Goal: Check status: Check status

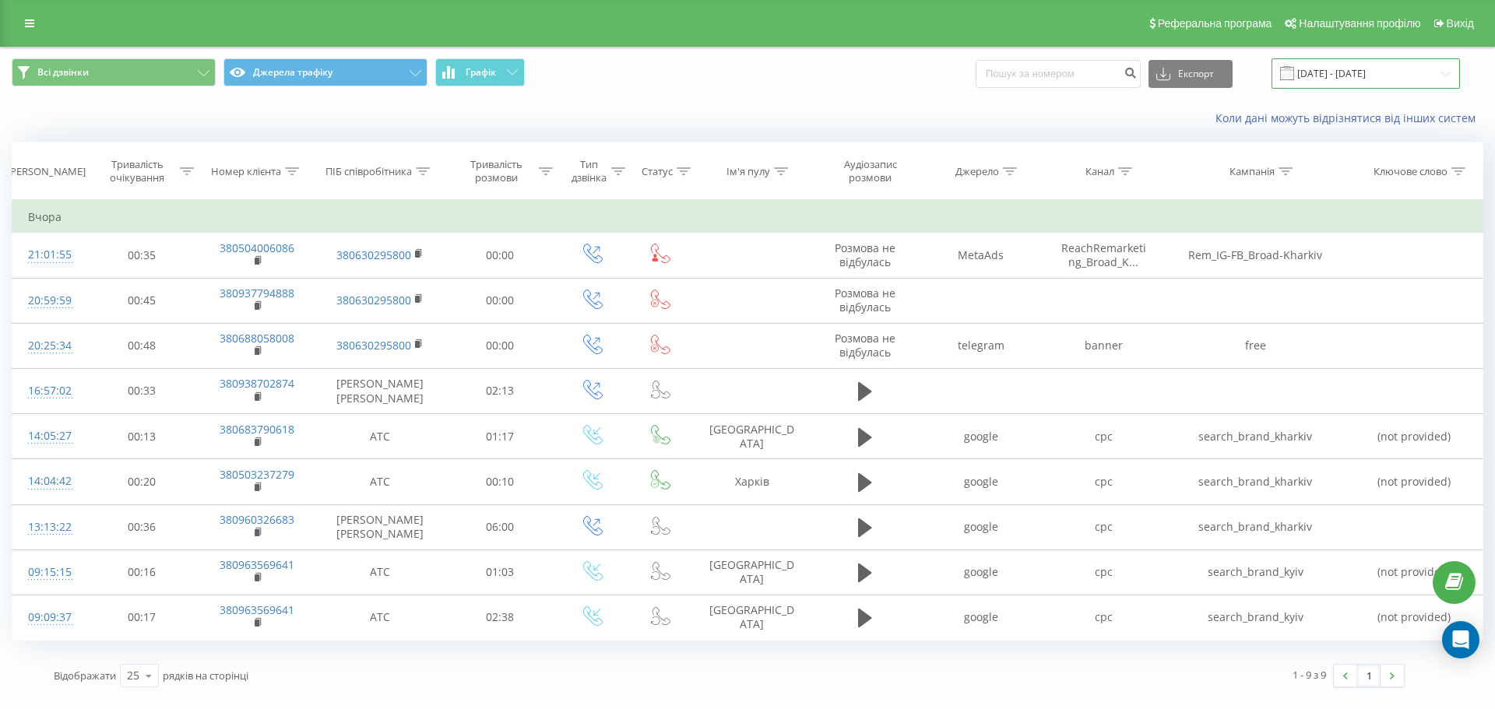
click at [1326, 70] on input "[DATE] - [DATE]" at bounding box center [1365, 73] width 188 height 30
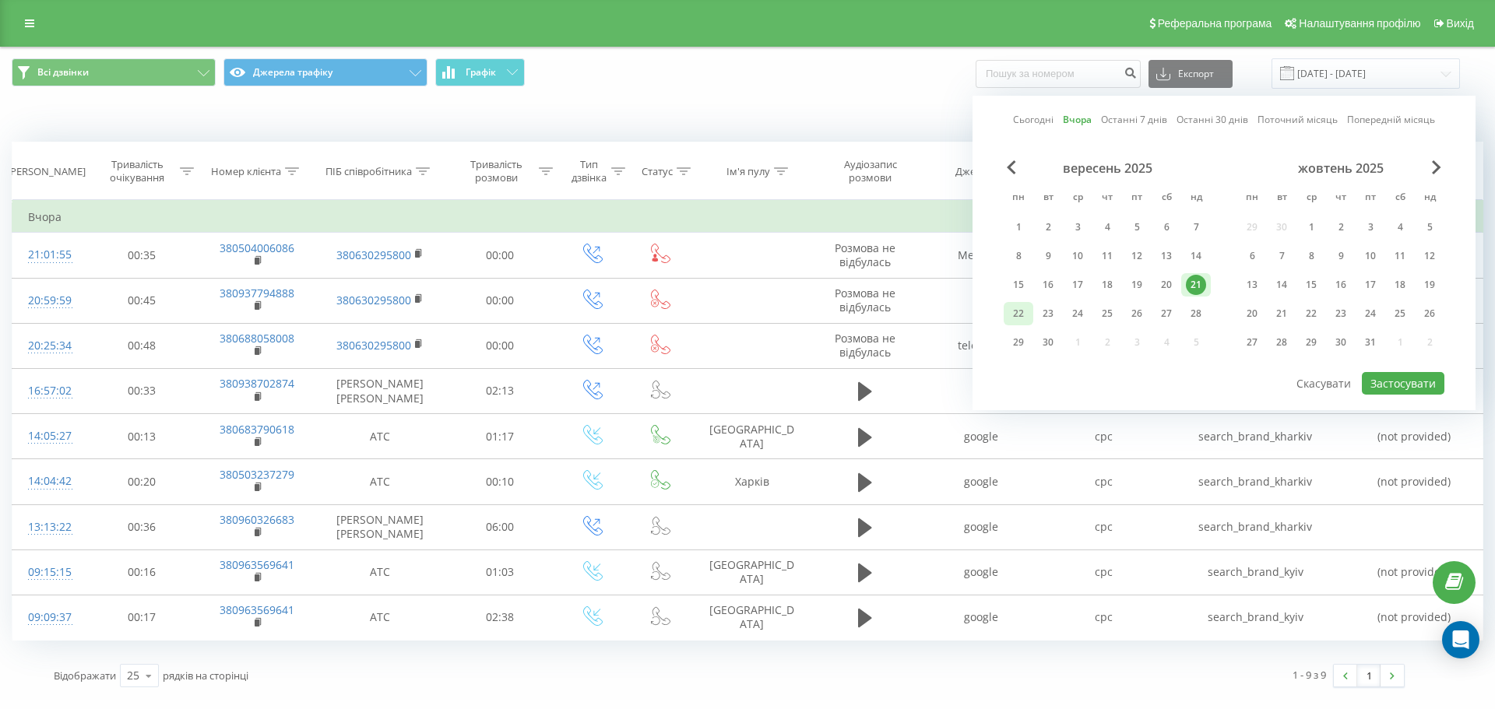
click at [1017, 307] on div "22" at bounding box center [1018, 314] width 20 height 20
click at [1256, 319] on div "20" at bounding box center [1252, 314] width 20 height 20
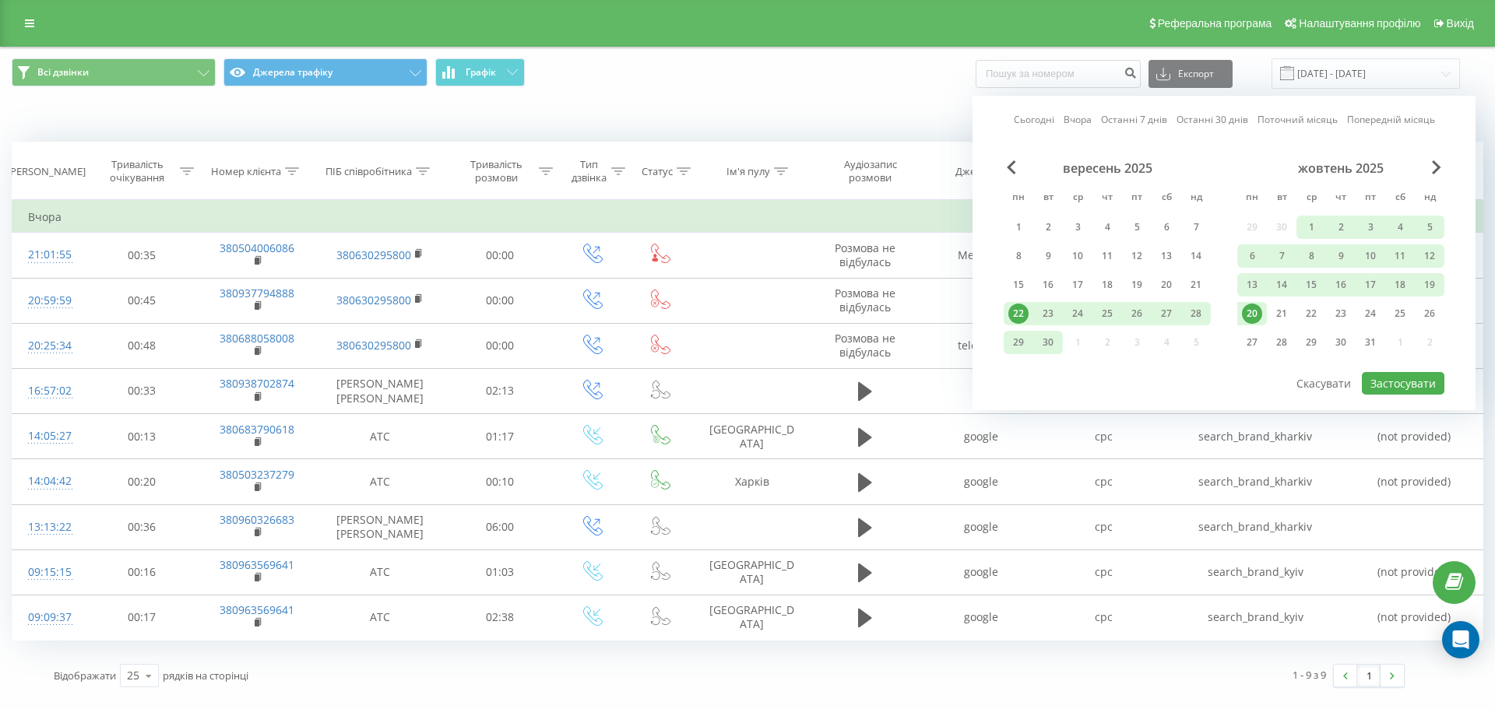
click at [1021, 311] on div "22" at bounding box center [1018, 314] width 20 height 20
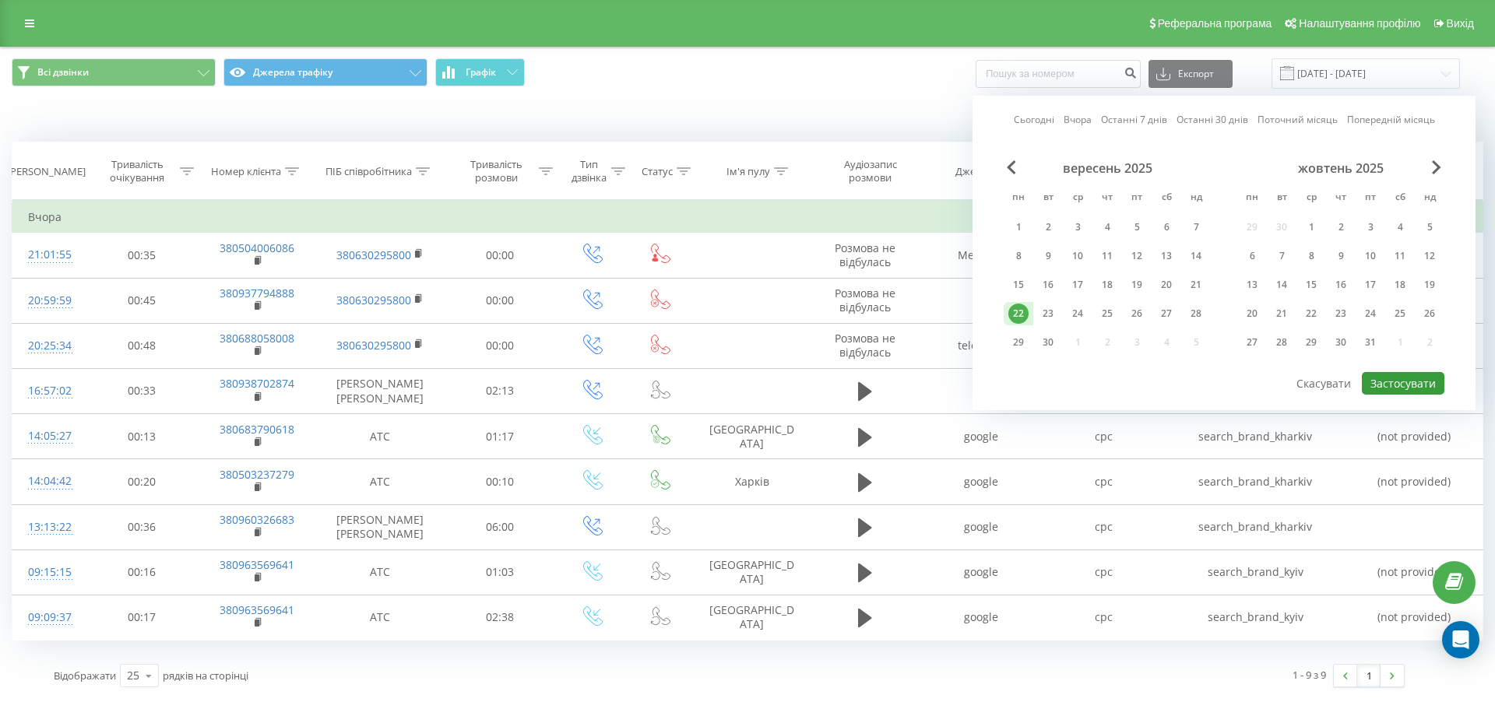
click at [1396, 391] on button "Застосувати" at bounding box center [1402, 383] width 83 height 23
type input "[DATE] - [DATE]"
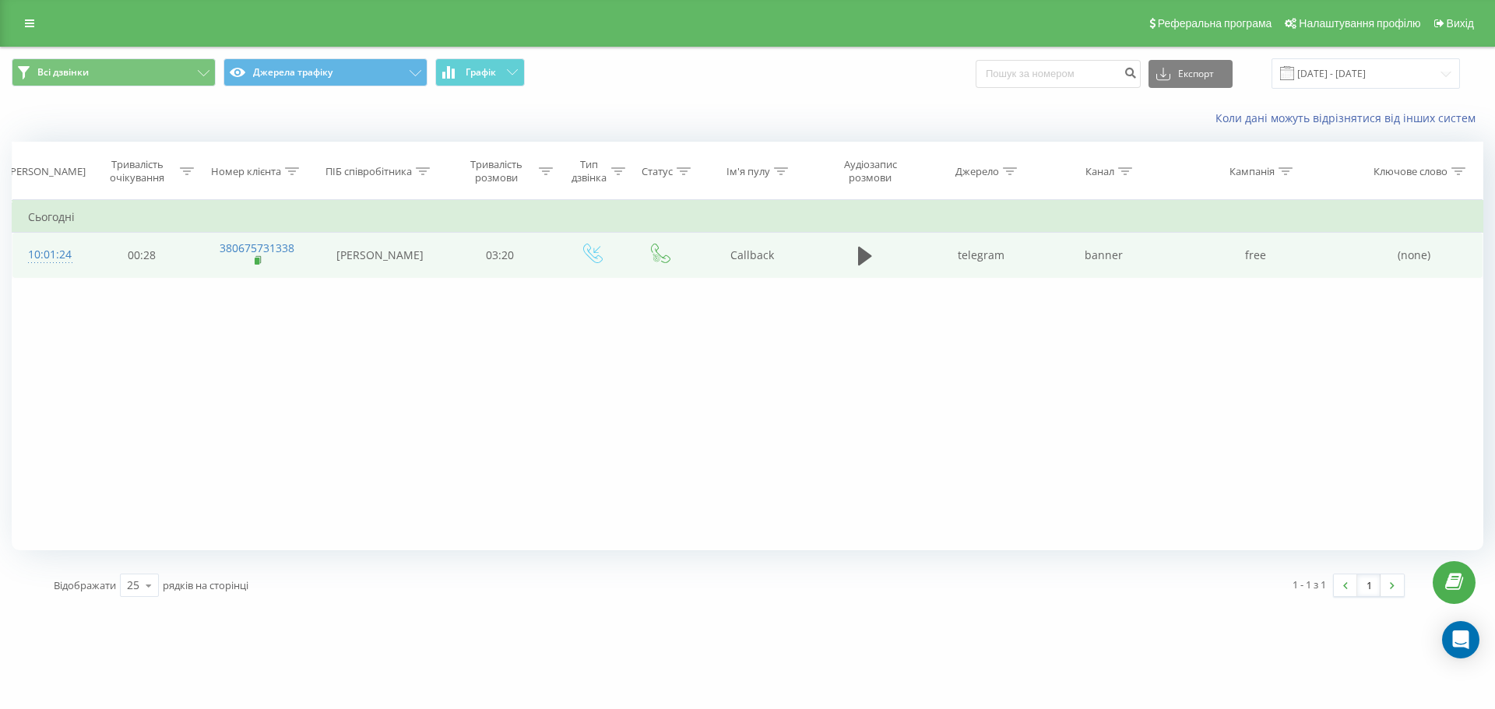
click at [255, 258] on rect at bounding box center [257, 261] width 5 height 7
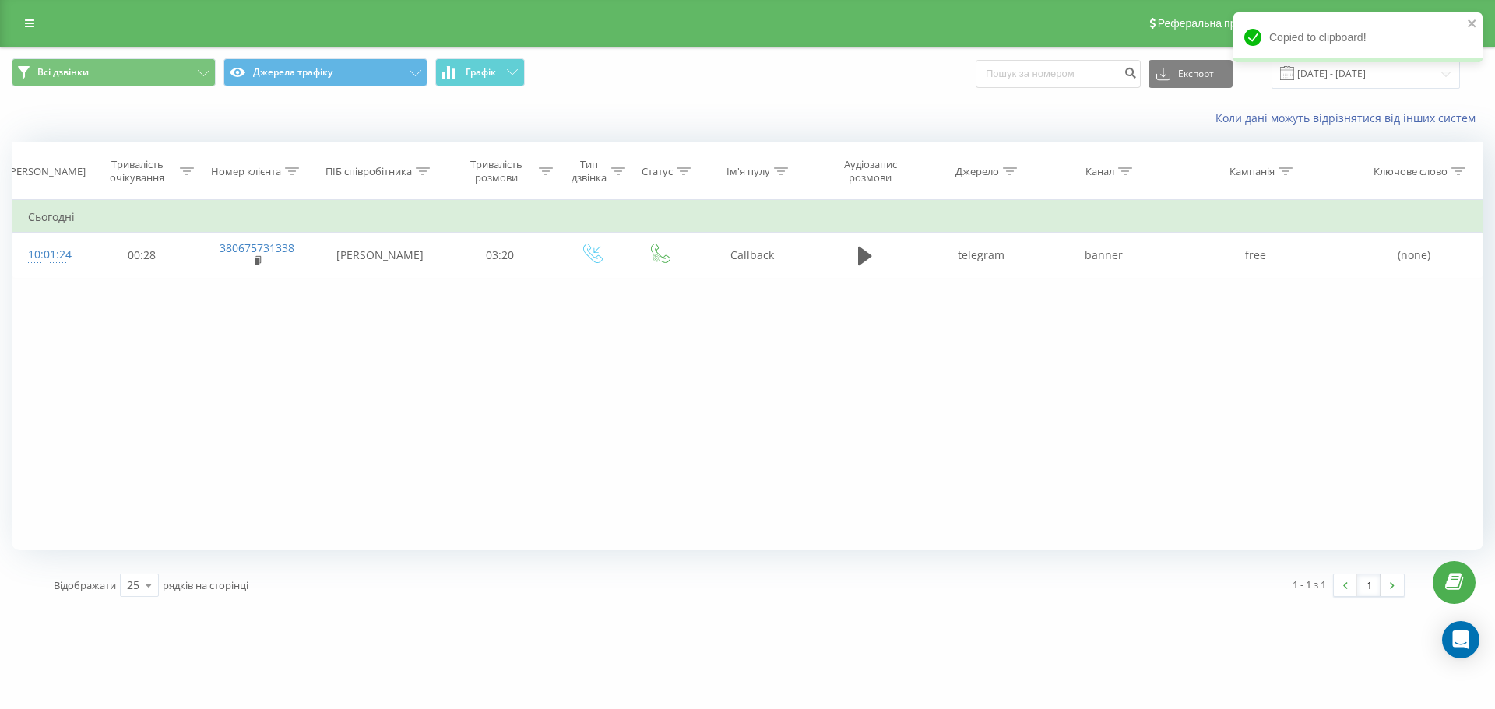
click at [436, 364] on div "Фільтрувати за умовою Дорівнює Скасувати OK Фільтрувати за умовою Містить Скасу…" at bounding box center [747, 375] width 1471 height 350
